Goal: Task Accomplishment & Management: Use online tool/utility

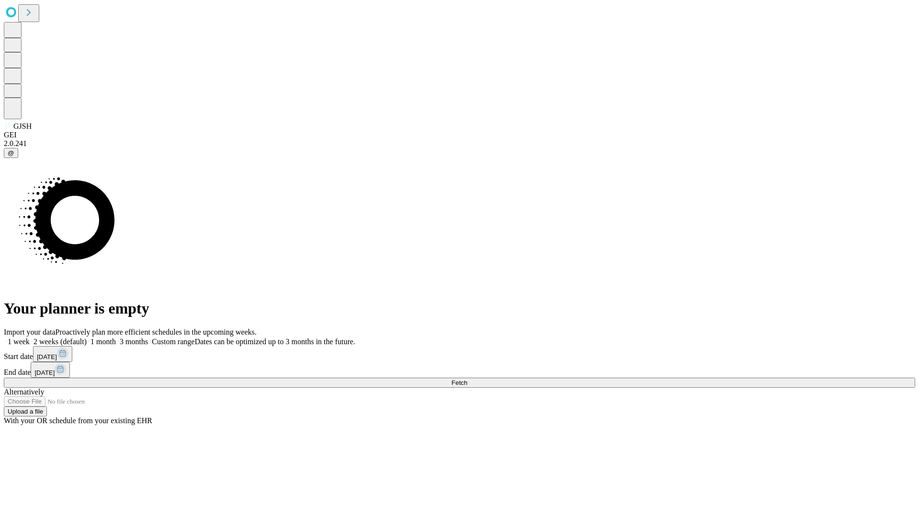
click at [467, 379] on span "Fetch" at bounding box center [459, 382] width 16 height 7
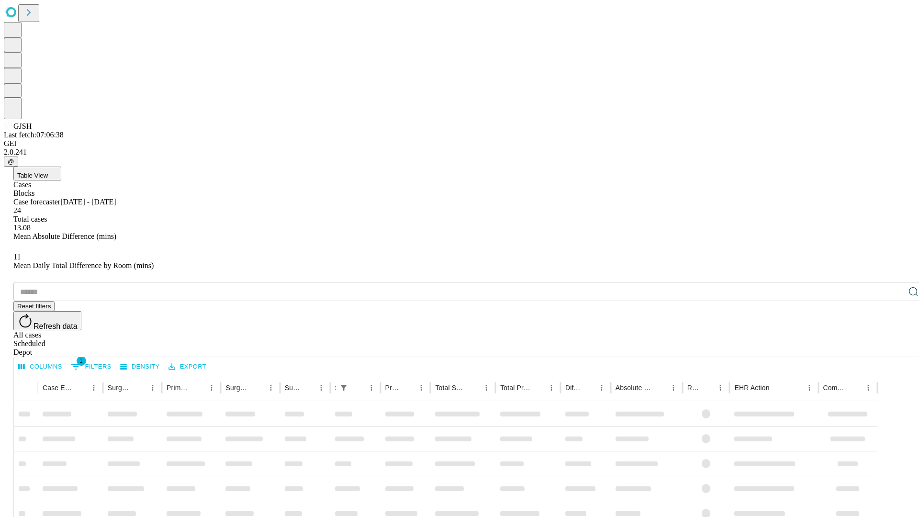
click at [48, 172] on span "Table View" at bounding box center [32, 175] width 31 height 7
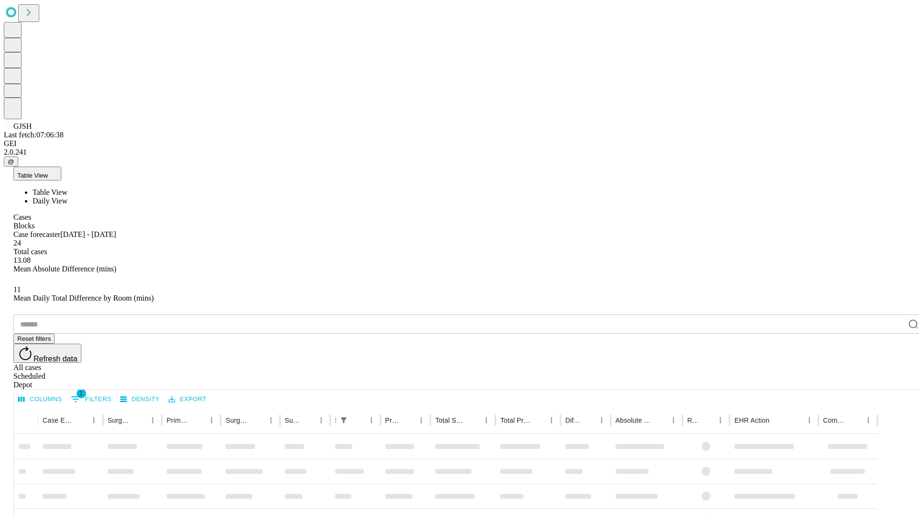
click at [67, 197] on span "Daily View" at bounding box center [50, 201] width 35 height 8
